Goal: Transaction & Acquisition: Purchase product/service

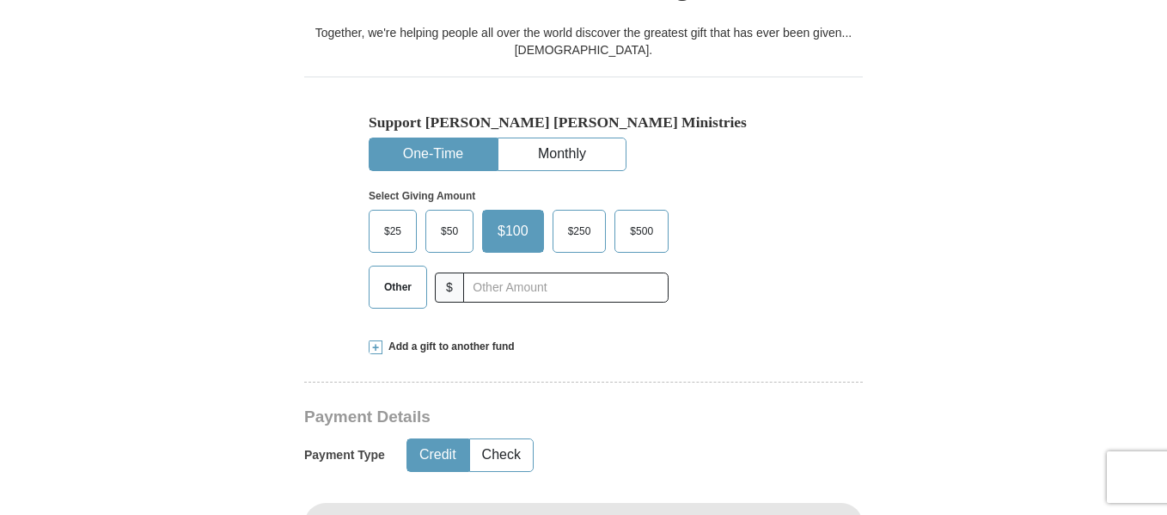
scroll to position [556, 0]
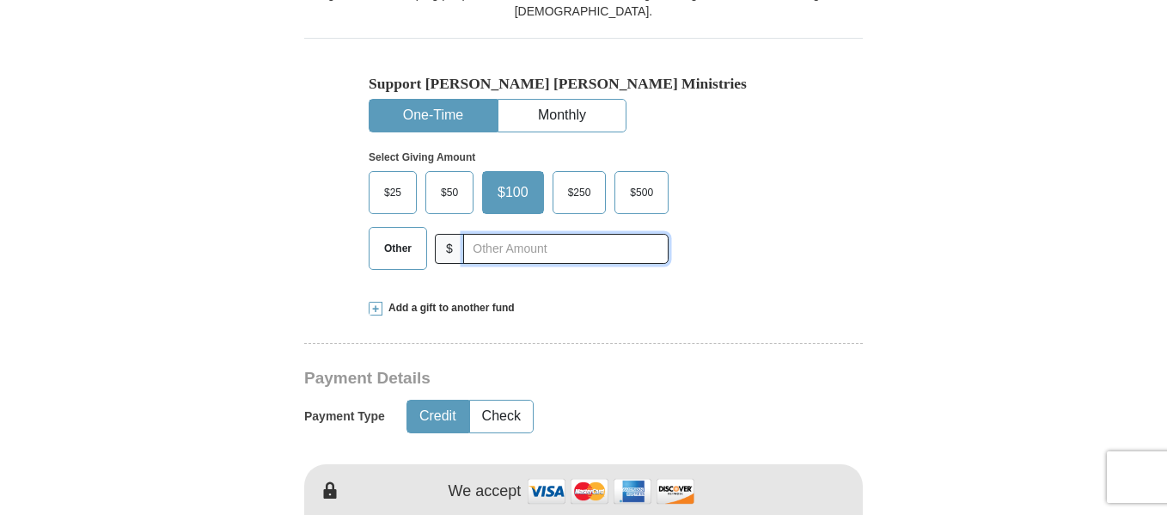
click at [475, 234] on input "text" at bounding box center [565, 249] width 205 height 30
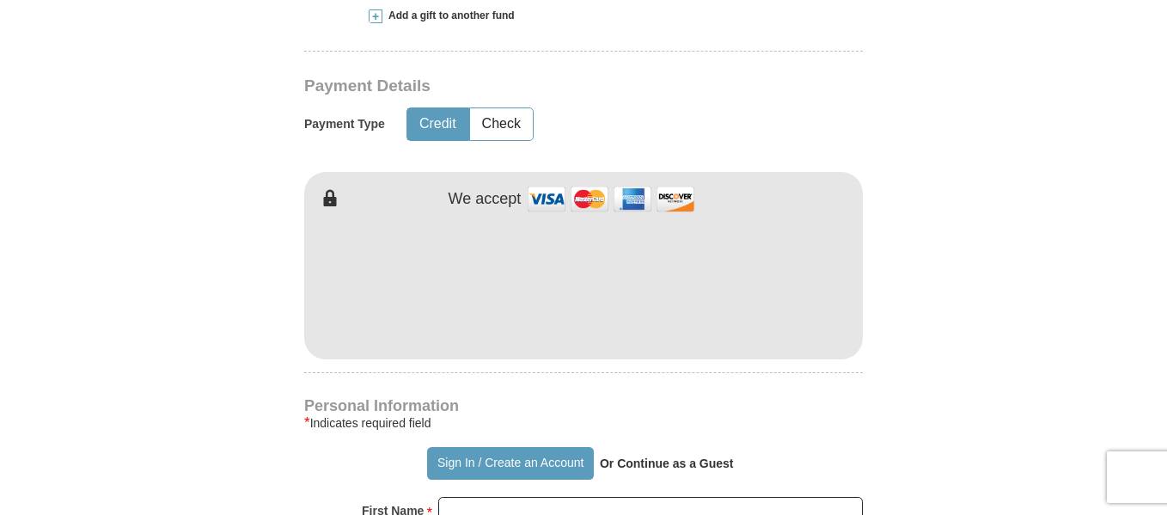
scroll to position [854, 0]
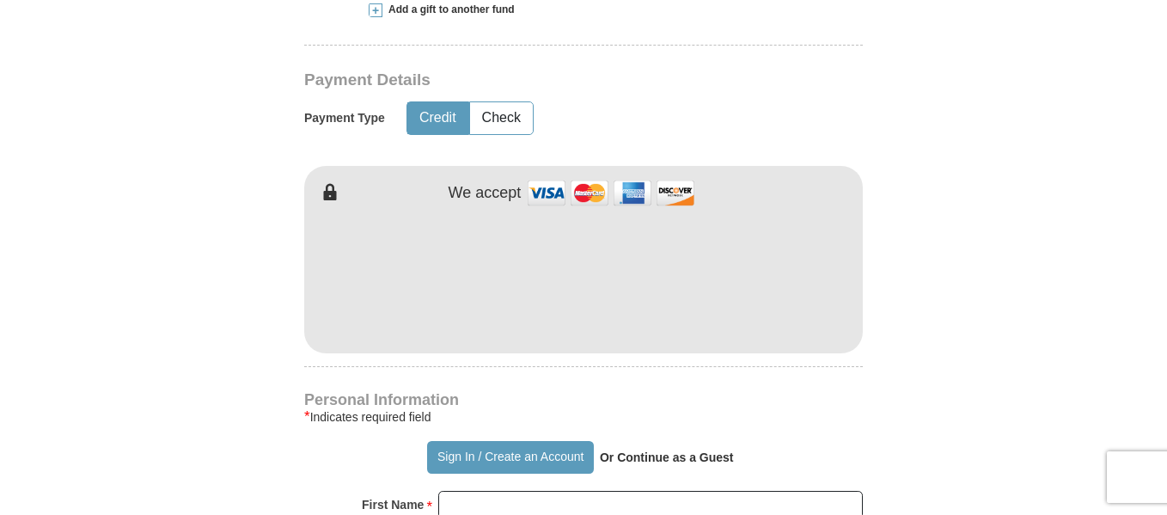
type input "315.00"
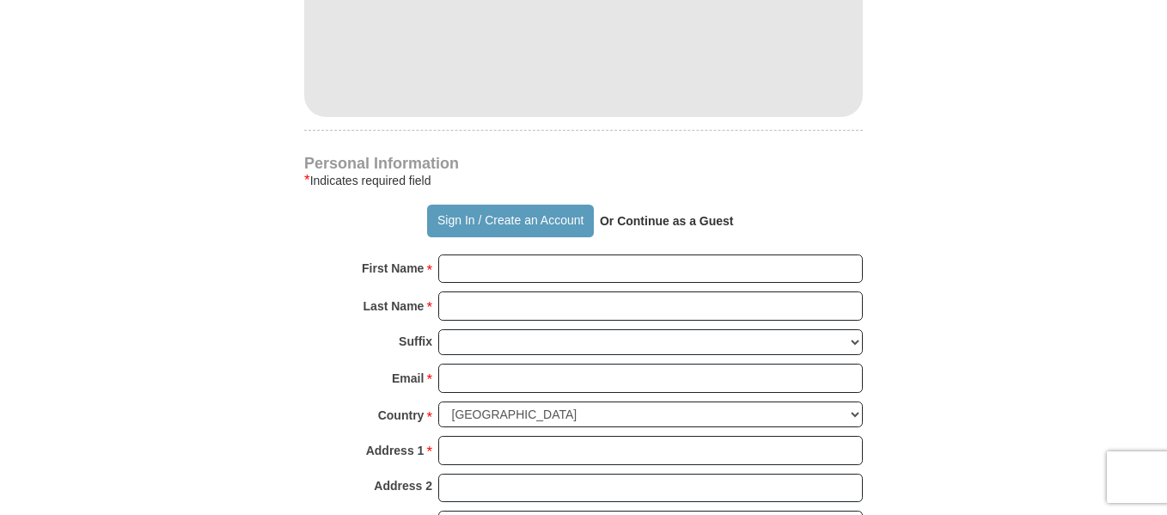
scroll to position [1185, 0]
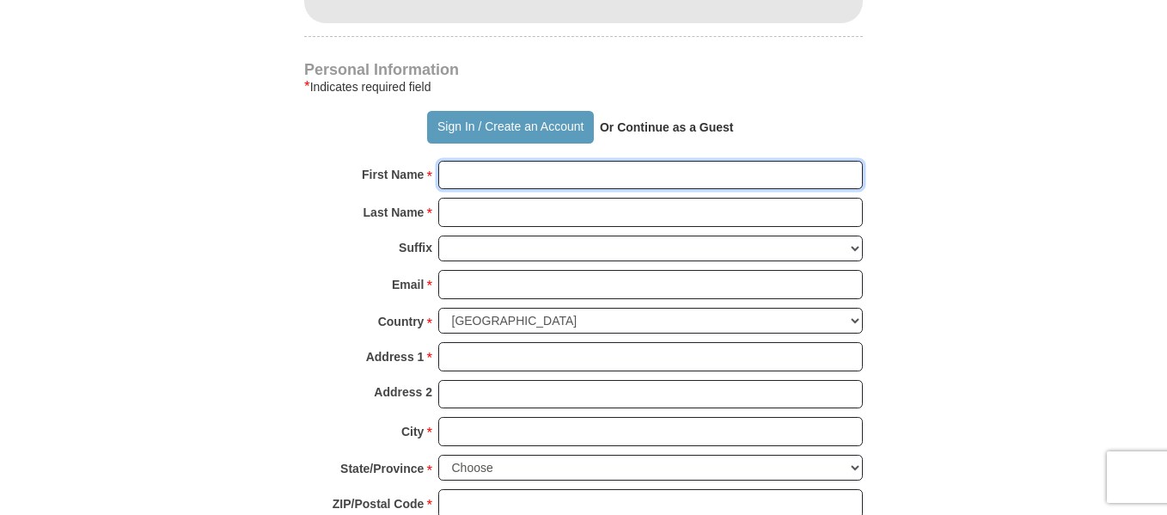
click at [468, 161] on input "First Name *" at bounding box center [650, 175] width 425 height 29
type input "l"
type input "Kingdom Empowerment"
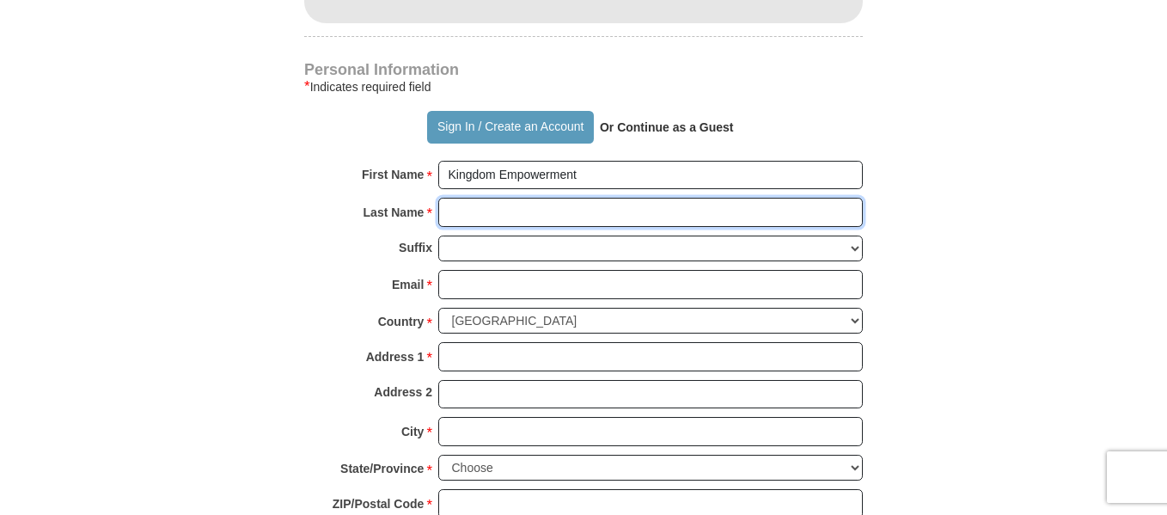
click at [459, 198] on input "Last Name *" at bounding box center [650, 212] width 425 height 29
type input "[DEMOGRAPHIC_DATA] Training C"
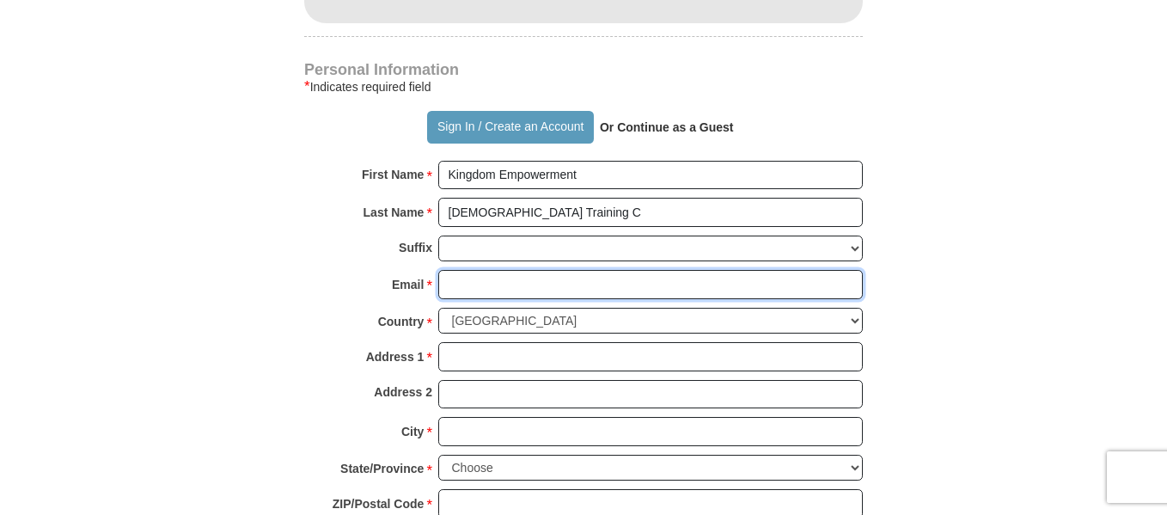
click at [473, 270] on input "Email *" at bounding box center [650, 284] width 425 height 29
type input "[EMAIL_ADDRESS][DOMAIN_NAME]"
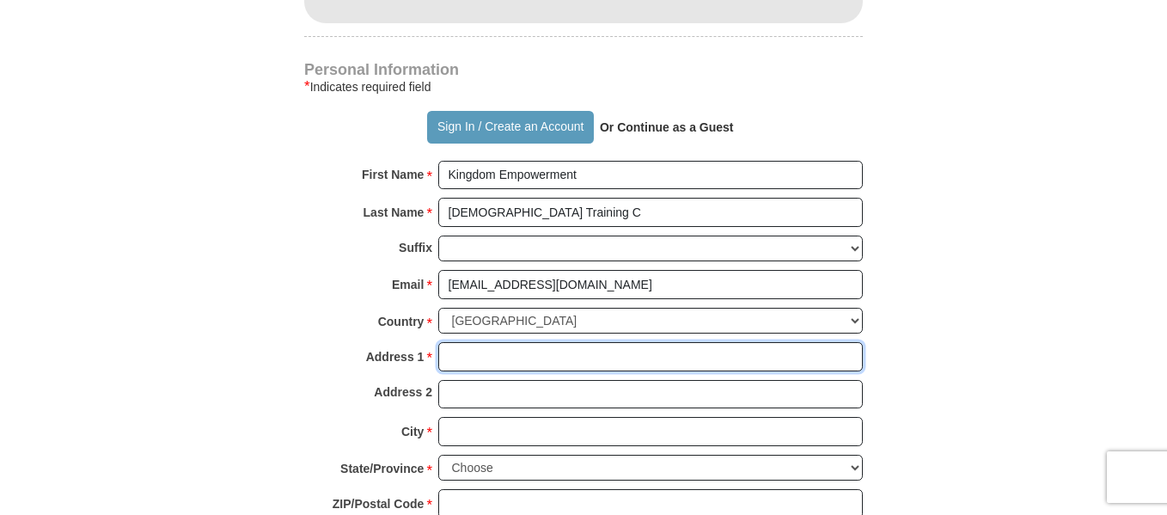
type input "[STREET_ADDRESS]"
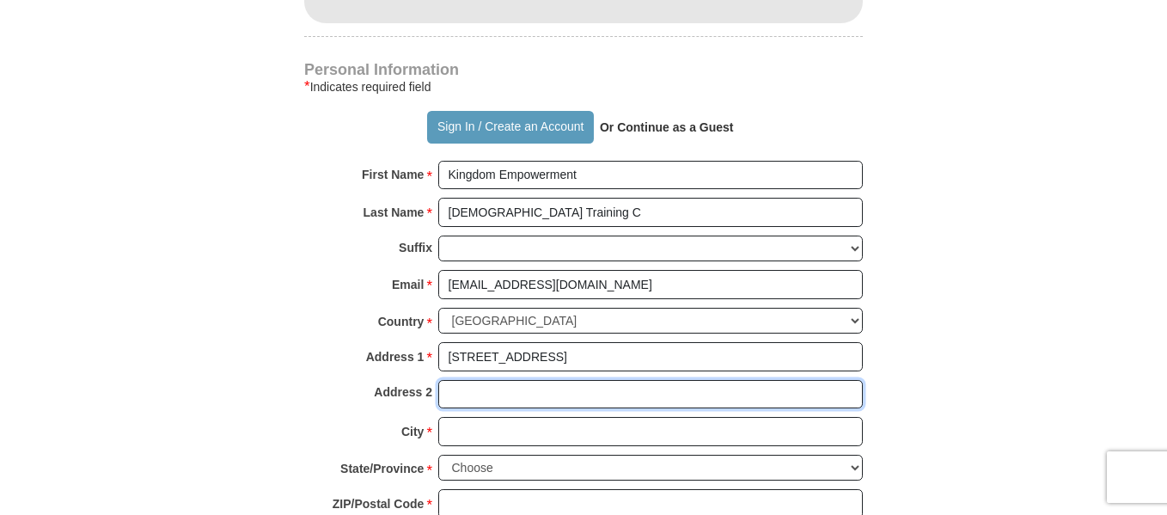
type input "#808"
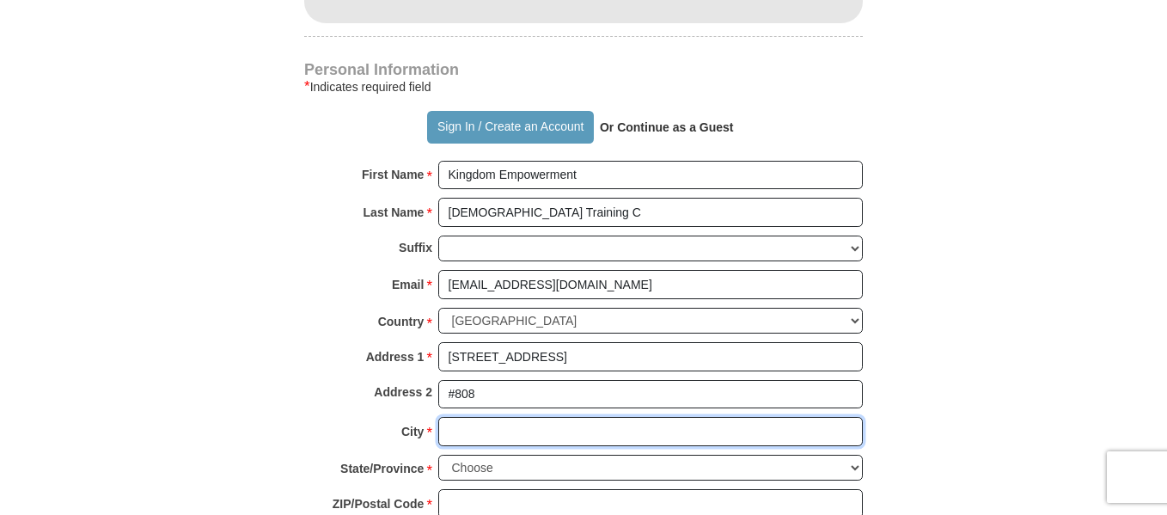
type input "Bladensburg"
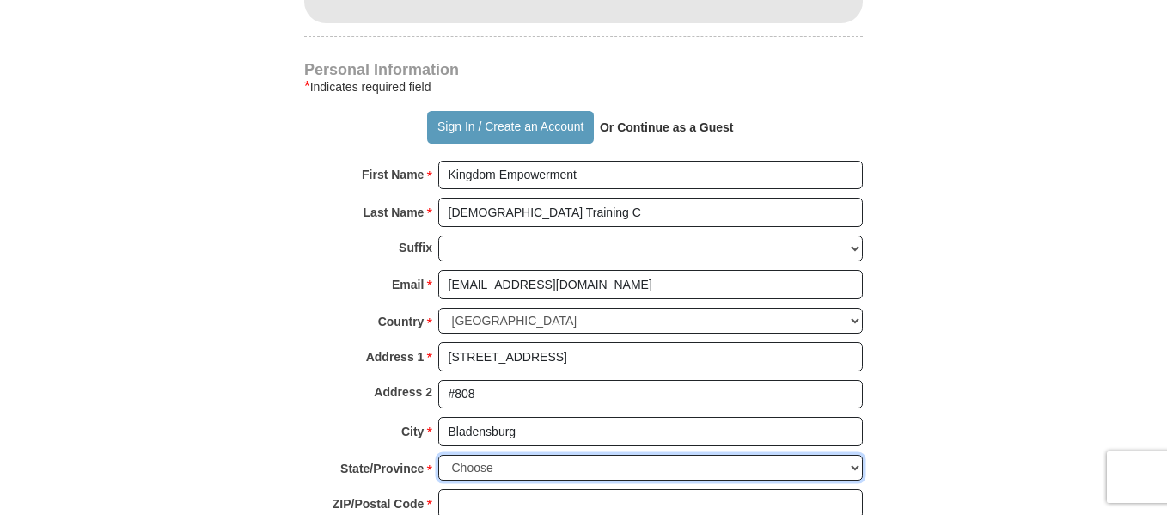
select select "MD"
type input "20710"
type input "3013663474"
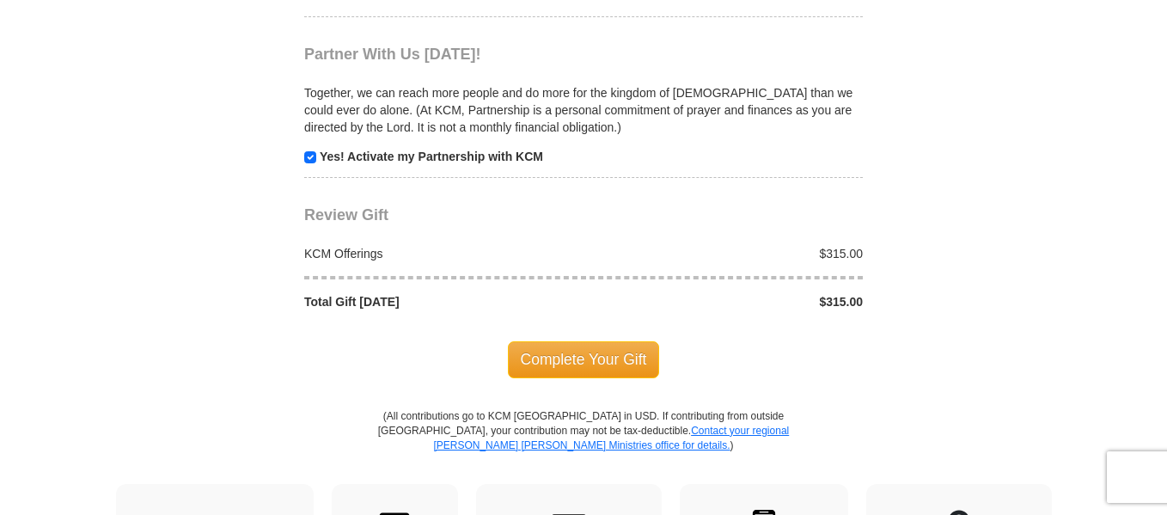
scroll to position [1769, 0]
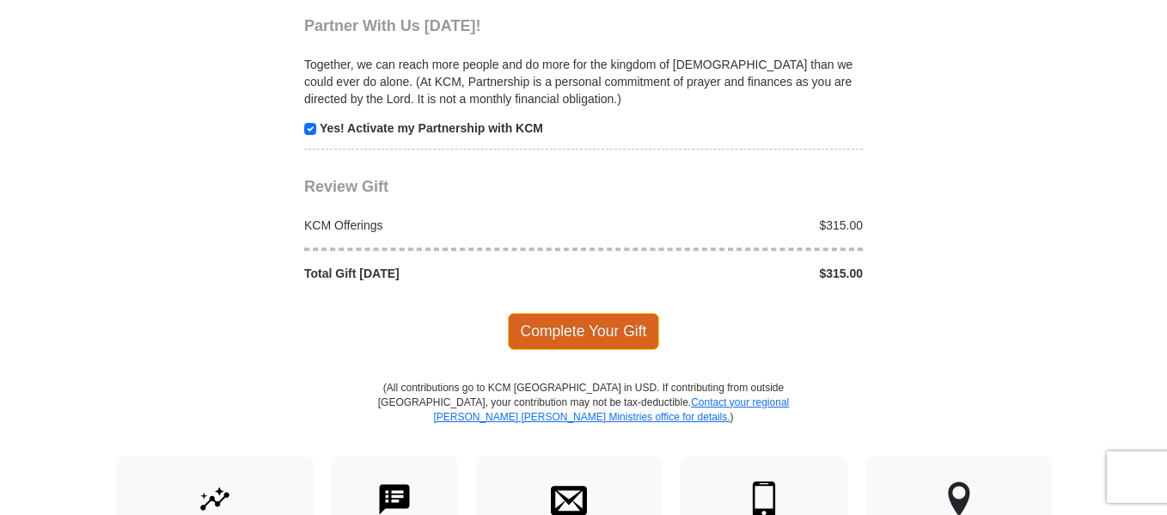
click at [571, 313] on span "Complete Your Gift" at bounding box center [584, 331] width 152 height 36
